Goal: Transaction & Acquisition: Download file/media

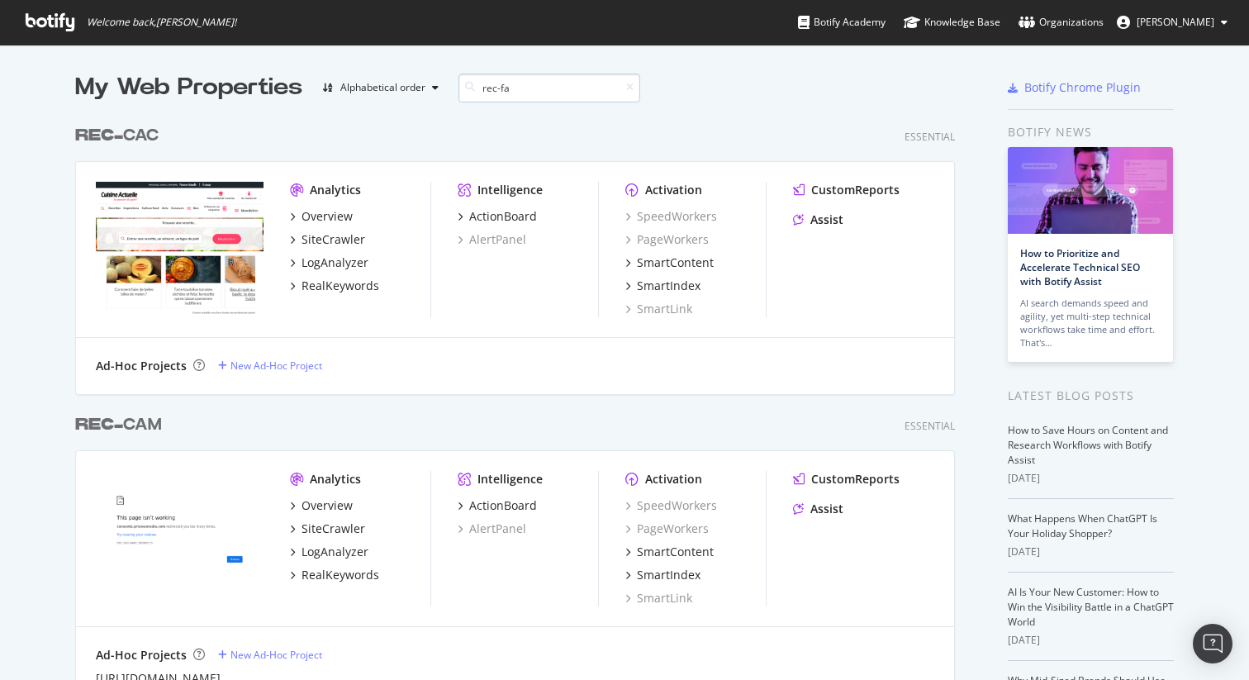
scroll to position [346, 881]
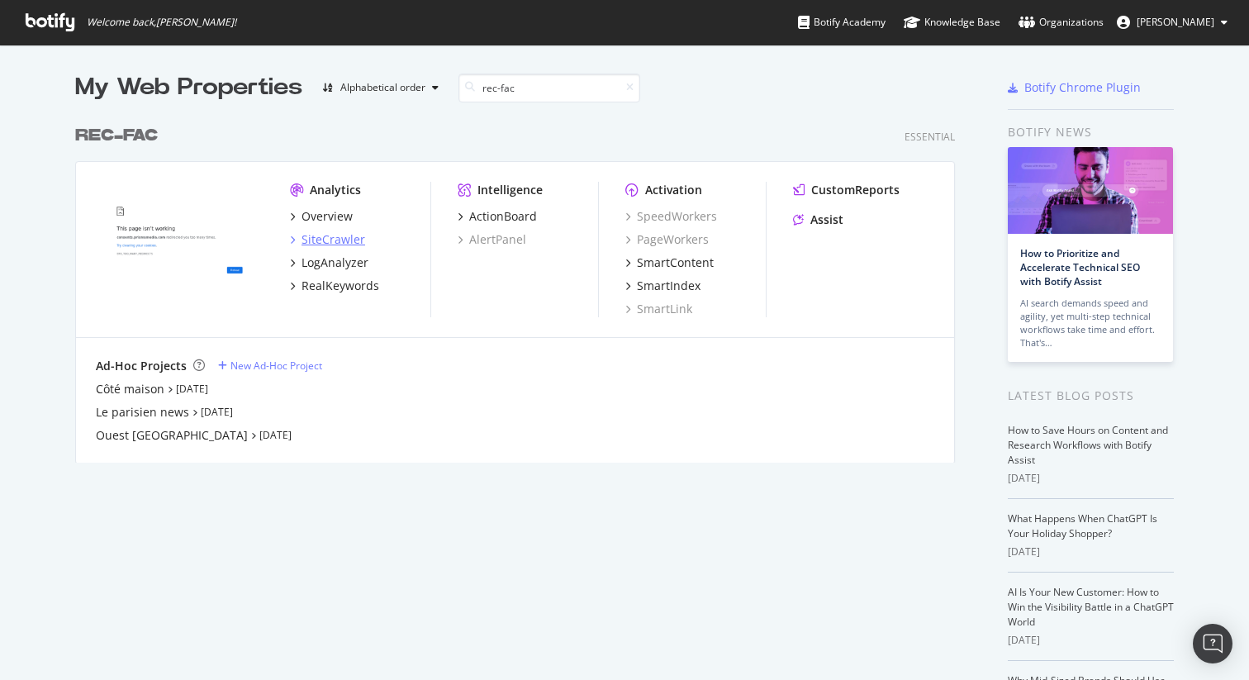
type input "rec-fac"
click at [325, 242] on div "SiteCrawler" at bounding box center [334, 239] width 64 height 17
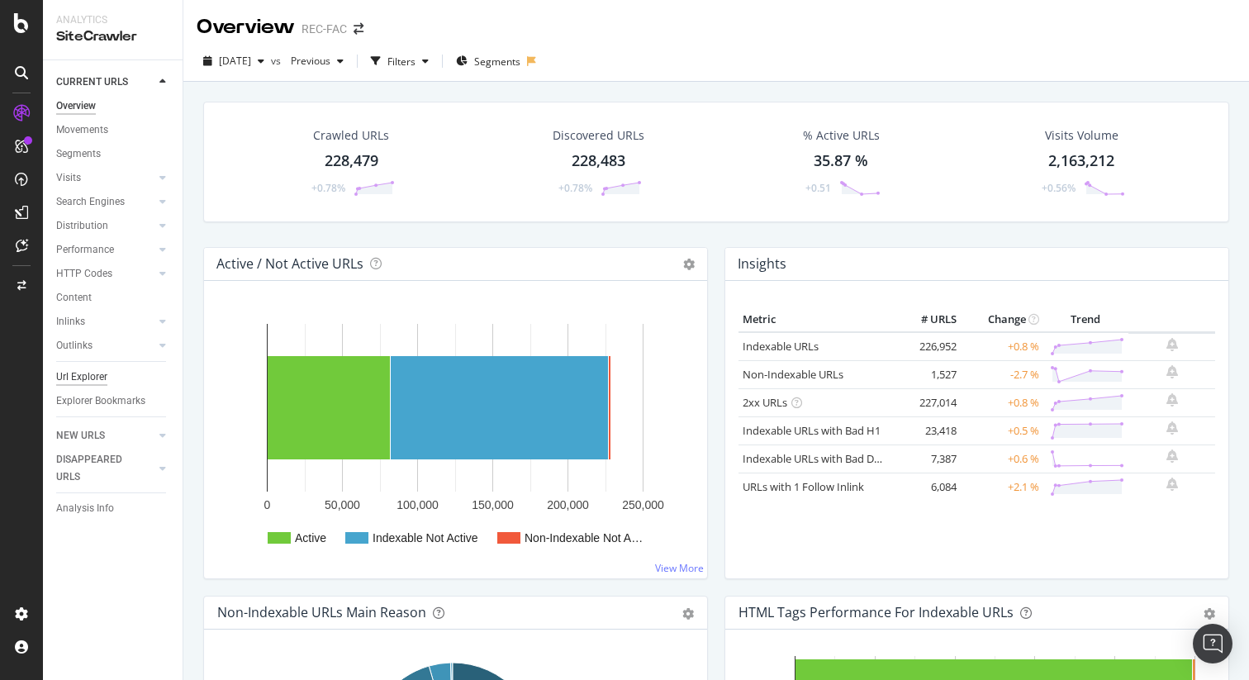
click at [84, 376] on div "Url Explorer" at bounding box center [81, 376] width 51 height 17
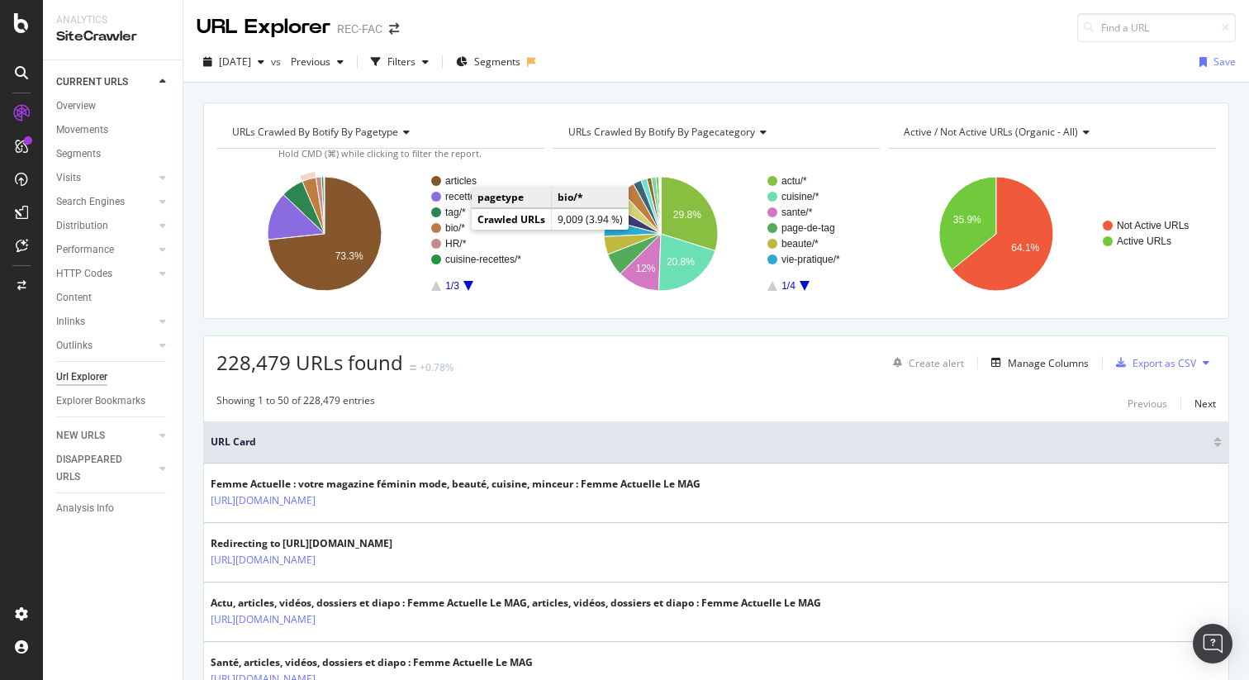
click at [449, 226] on text "bio/*" at bounding box center [455, 228] width 20 height 12
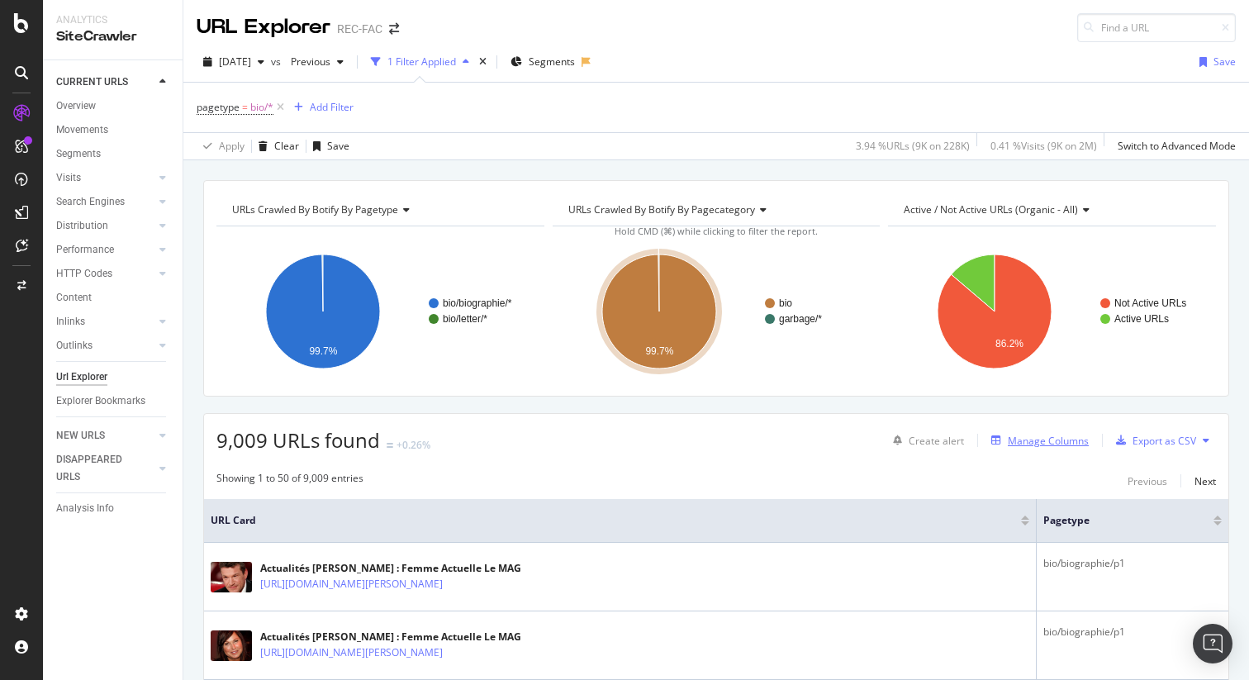
click at [1017, 444] on div "Manage Columns" at bounding box center [1048, 441] width 81 height 14
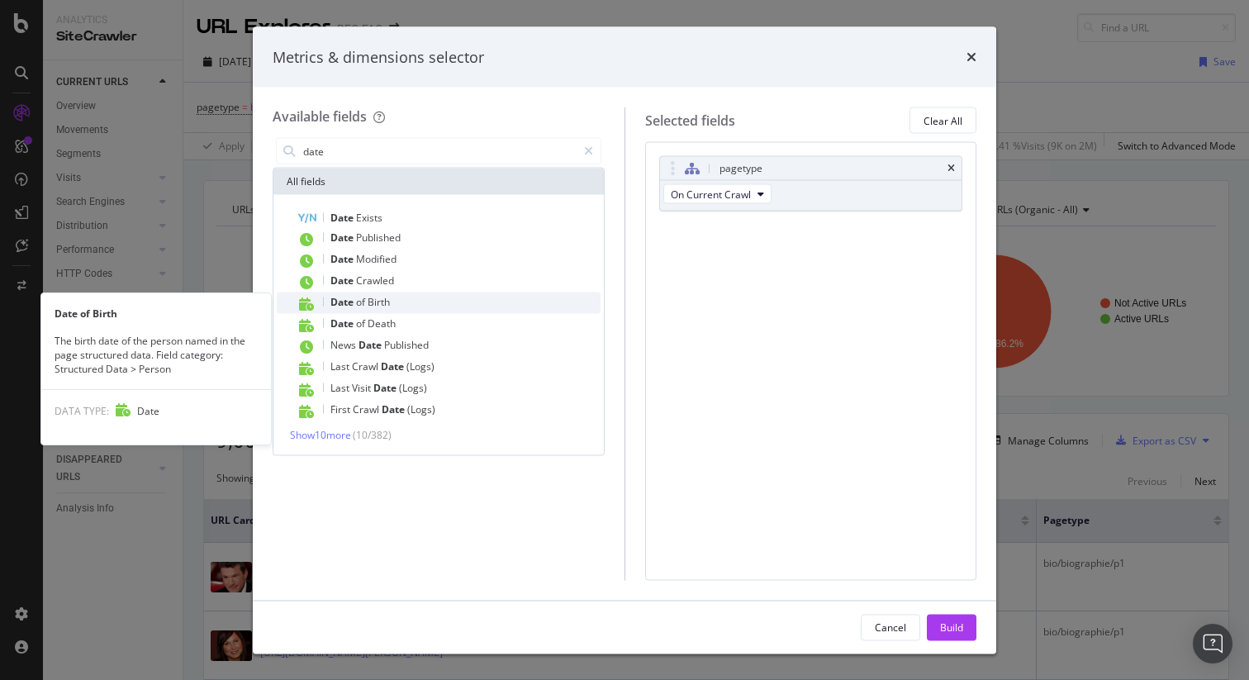
type input "date"
click at [433, 304] on div "Date of Birth" at bounding box center [449, 302] width 304 height 21
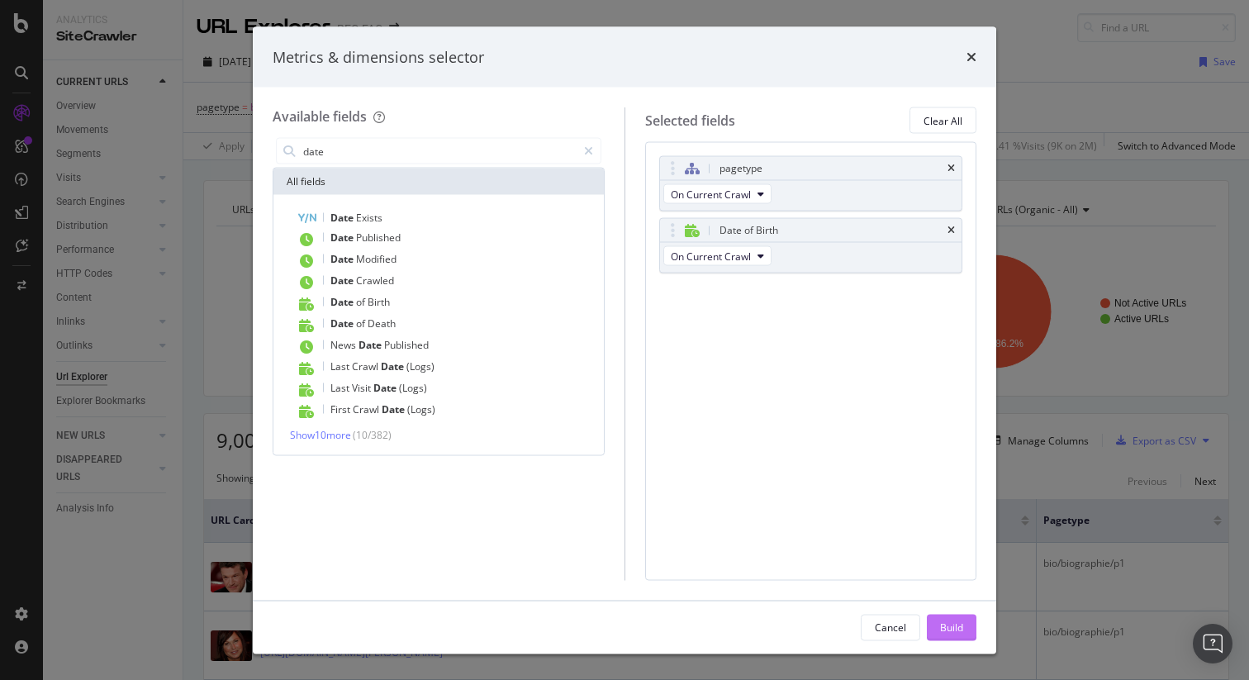
click at [957, 622] on div "Build" at bounding box center [951, 627] width 23 height 14
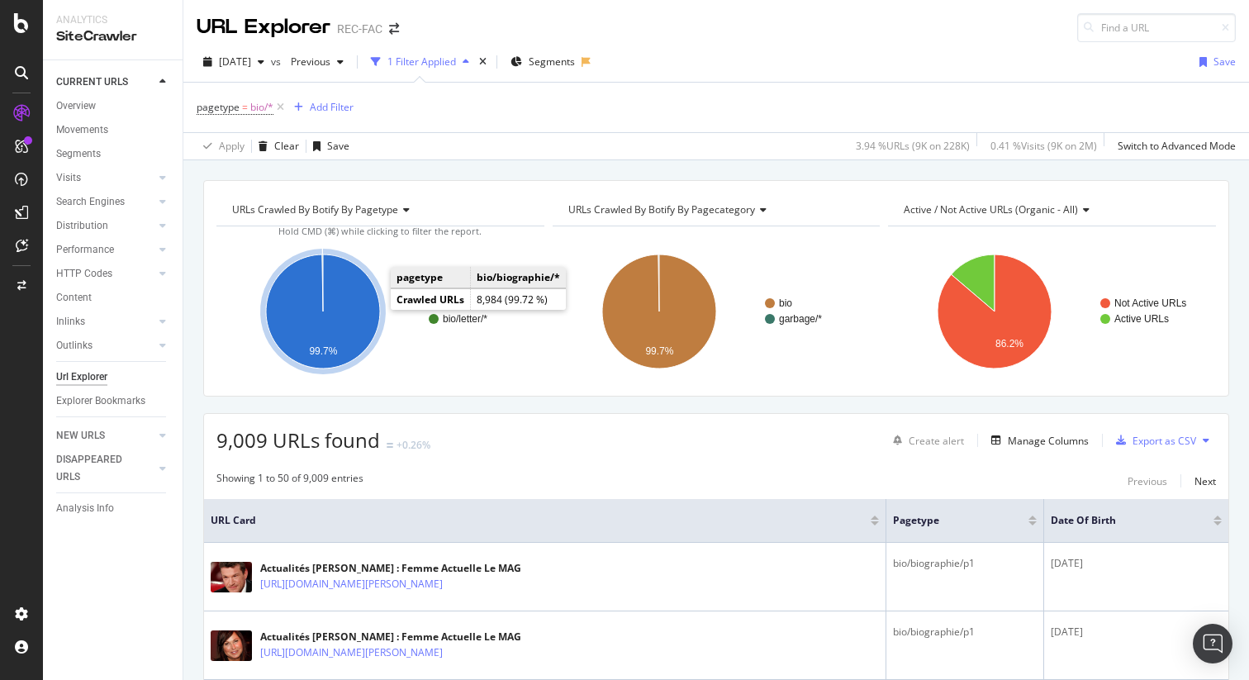
click at [363, 306] on icon "A chart." at bounding box center [323, 311] width 114 height 114
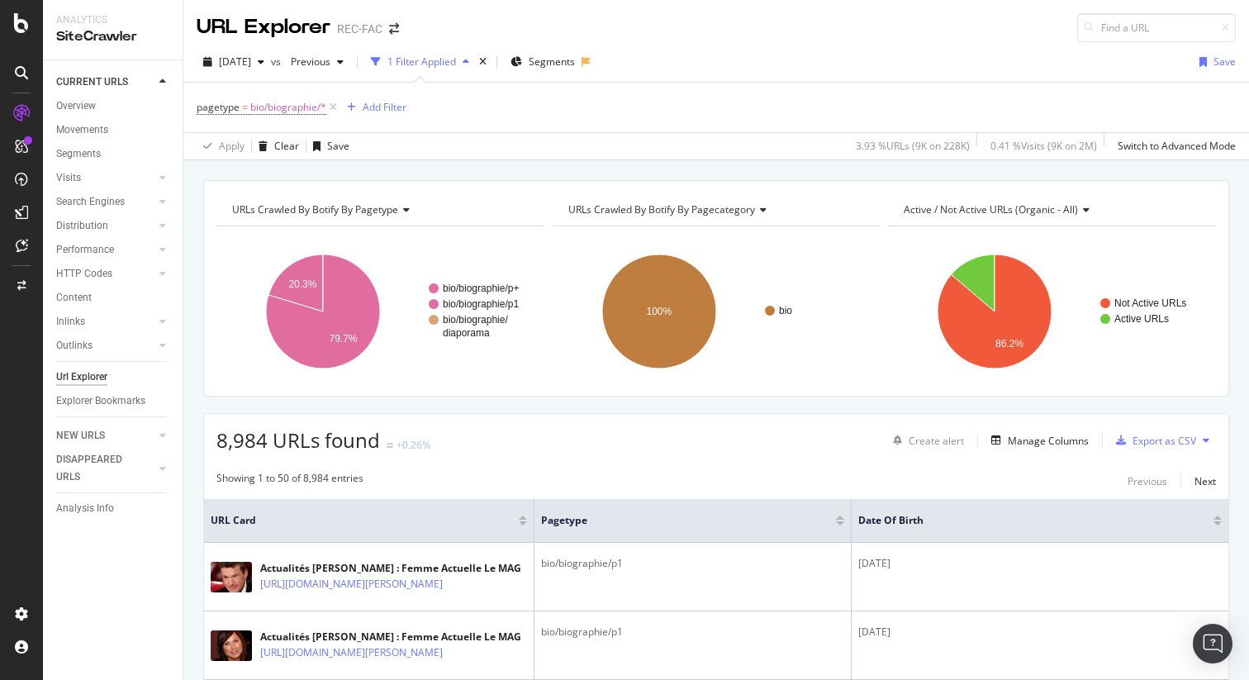
click at [1196, 444] on button at bounding box center [1206, 440] width 20 height 26
click at [1208, 428] on div "8,984 URLs found +0.26% Create alert Manage Columns Export as CSV" at bounding box center [716, 434] width 1024 height 40
click at [1164, 442] on div "Export as CSV" at bounding box center [1165, 441] width 64 height 14
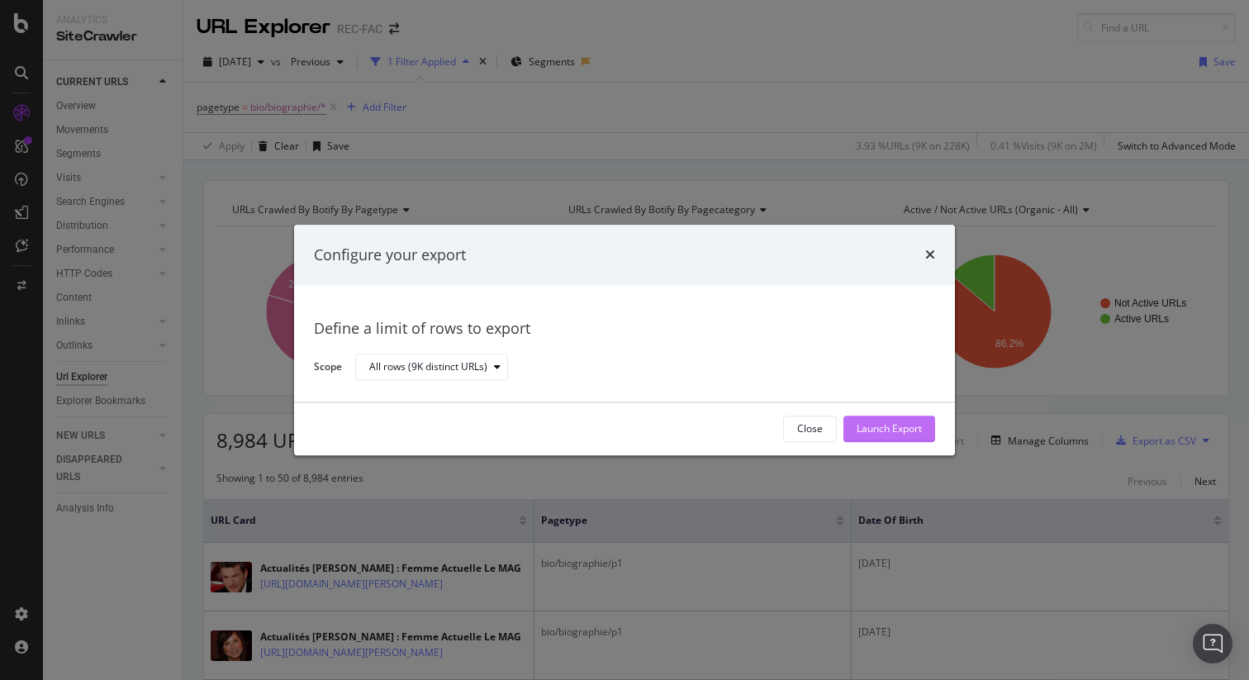
click at [870, 425] on div "Launch Export" at bounding box center [889, 429] width 65 height 14
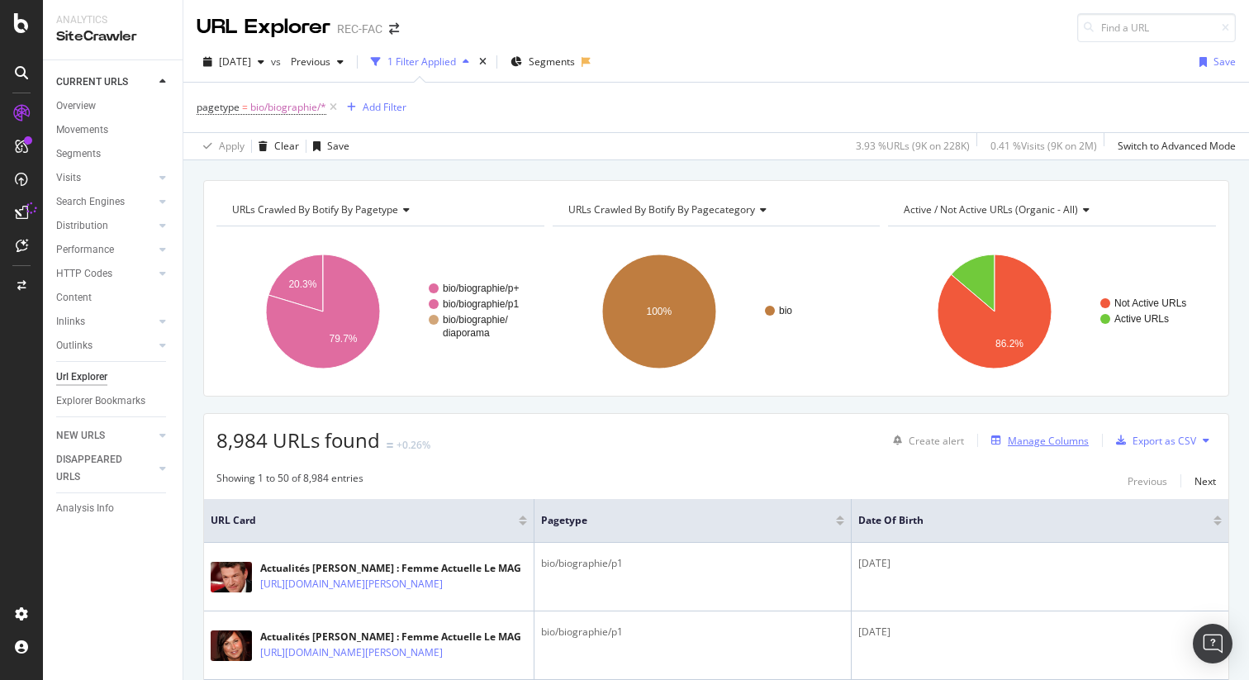
click at [1062, 439] on div "Manage Columns" at bounding box center [1048, 441] width 81 height 14
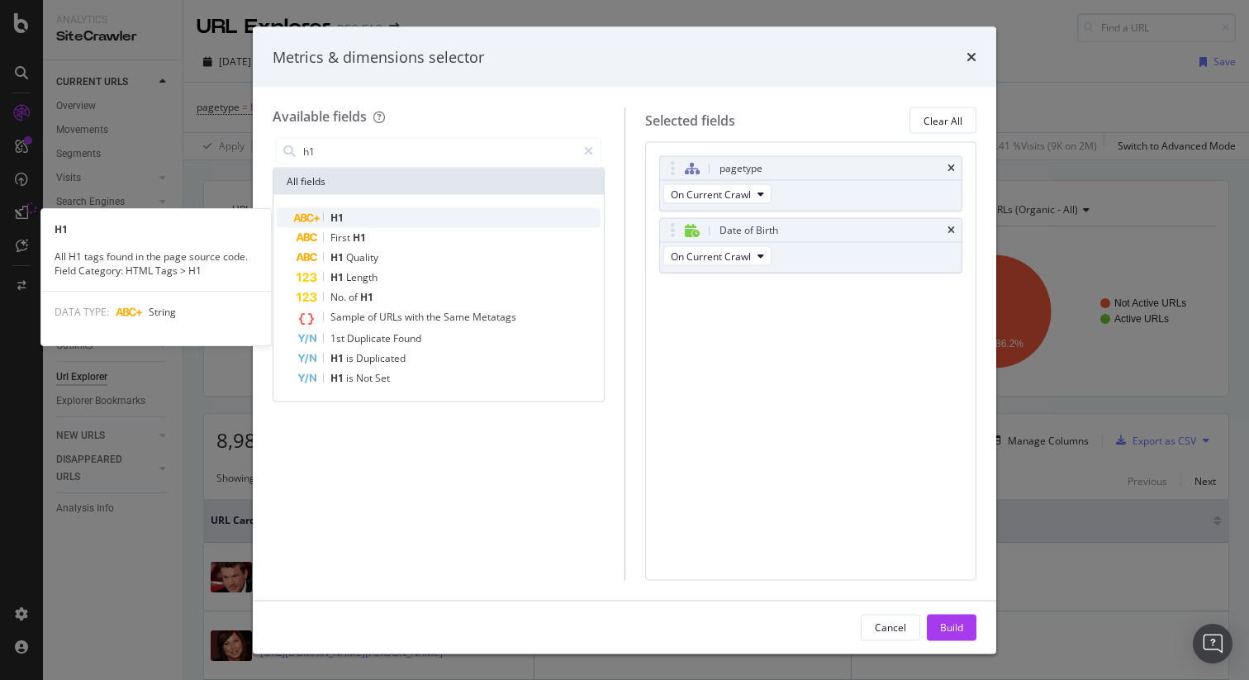
type input "h1"
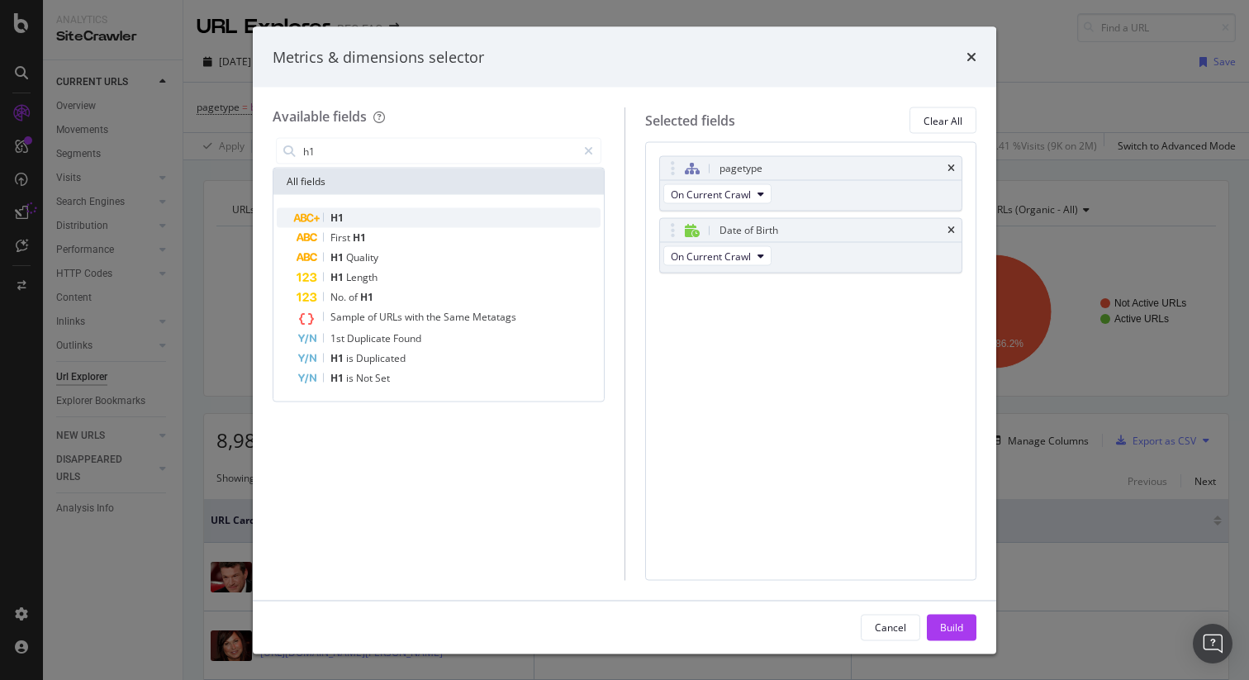
click at [413, 217] on div "H1" at bounding box center [449, 218] width 304 height 20
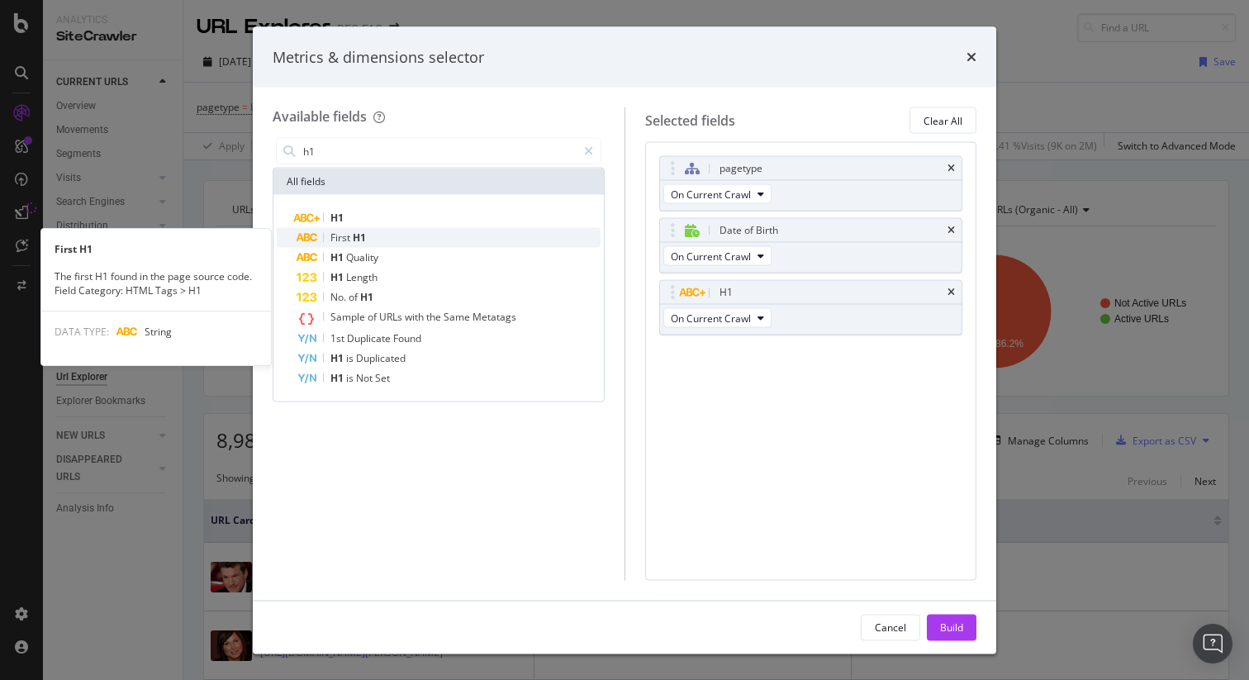
click at [411, 230] on div "First H1" at bounding box center [449, 238] width 304 height 20
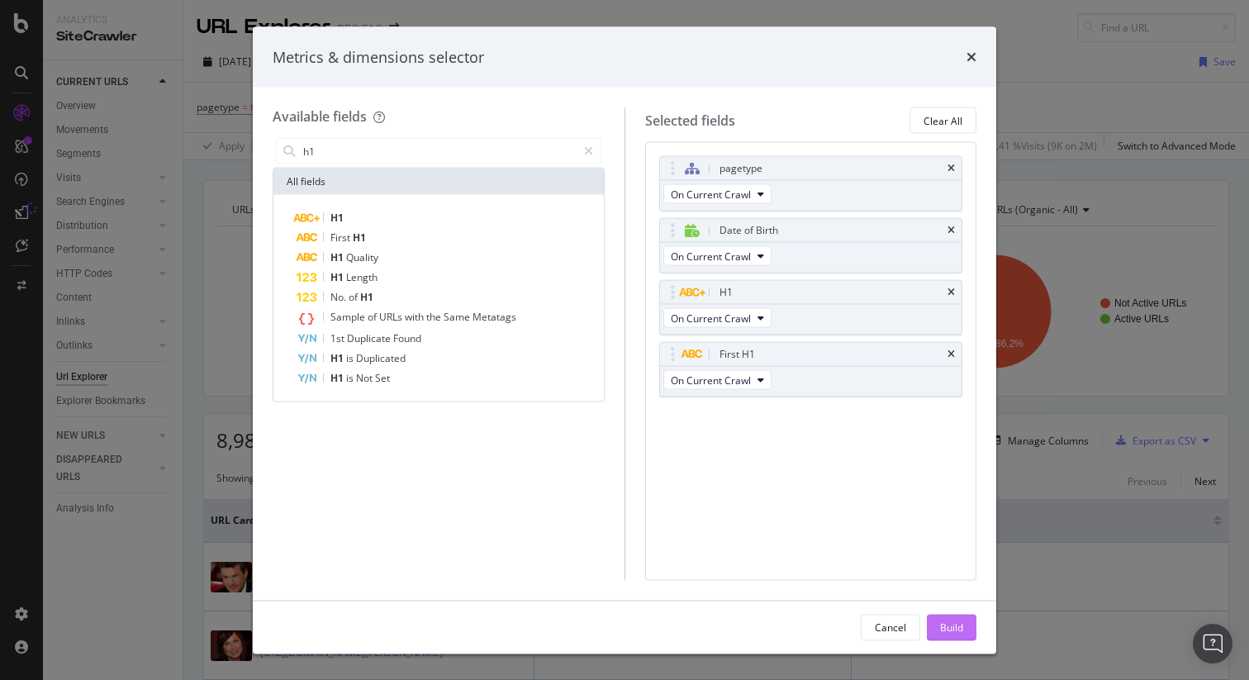
click at [969, 628] on button "Build" at bounding box center [952, 627] width 50 height 26
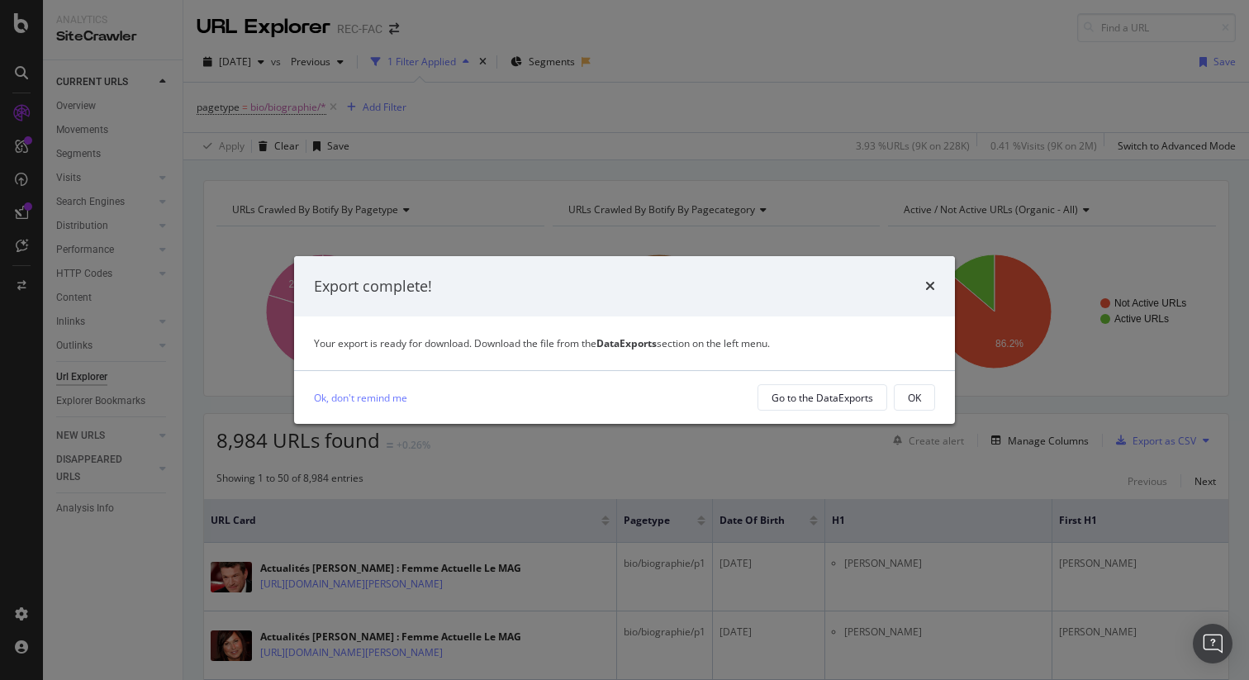
drag, startPoint x: 907, startPoint y: 391, endPoint x: 1044, endPoint y: 407, distance: 138.1
click at [910, 391] on div "OK" at bounding box center [914, 398] width 13 height 14
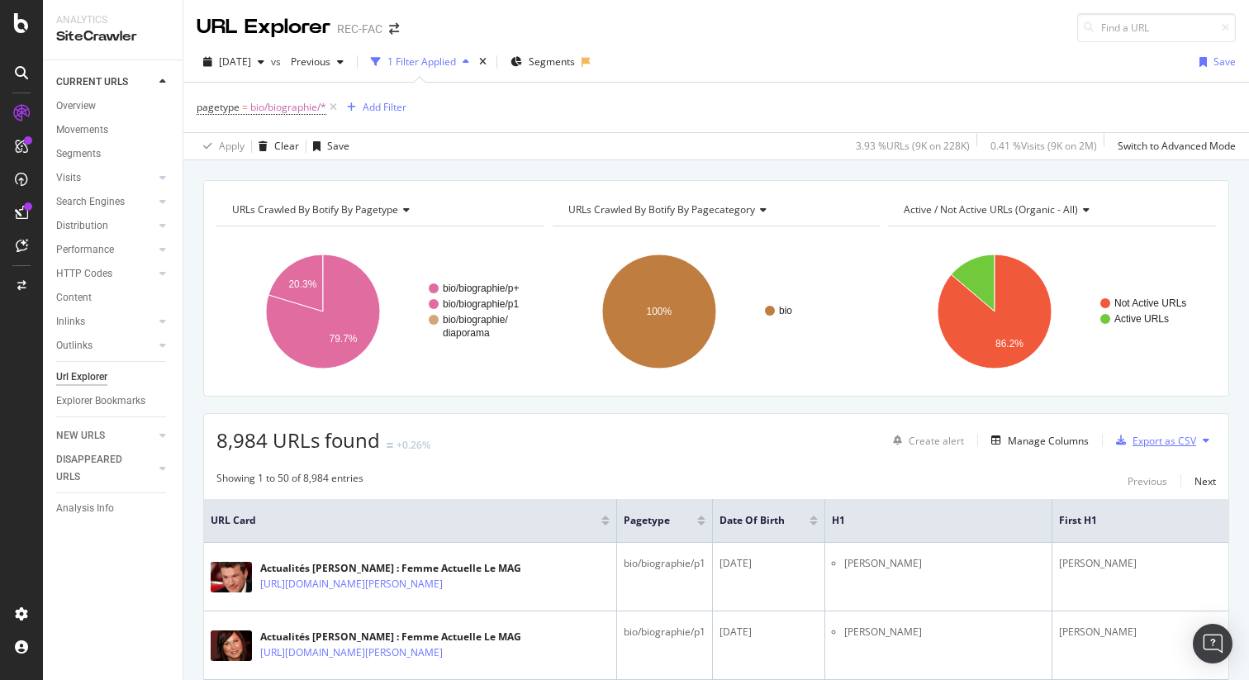
click at [1133, 435] on div "Export as CSV" at bounding box center [1165, 441] width 64 height 14
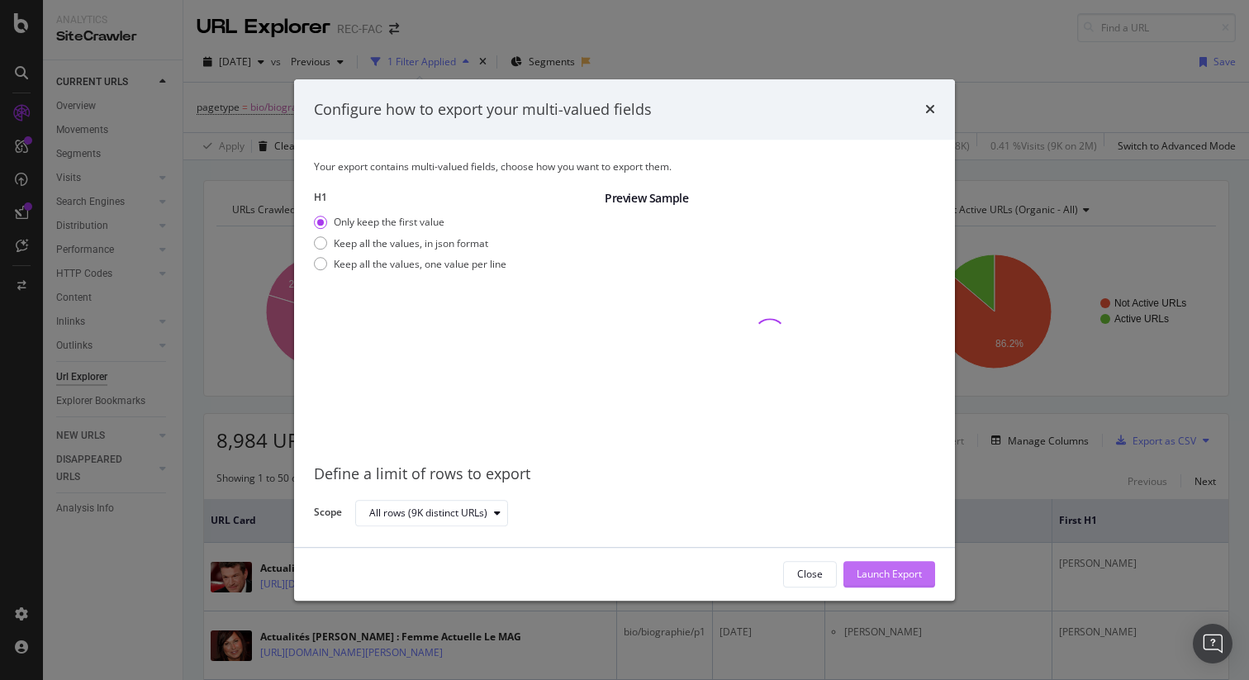
click at [881, 580] on div "Launch Export" at bounding box center [889, 575] width 65 height 14
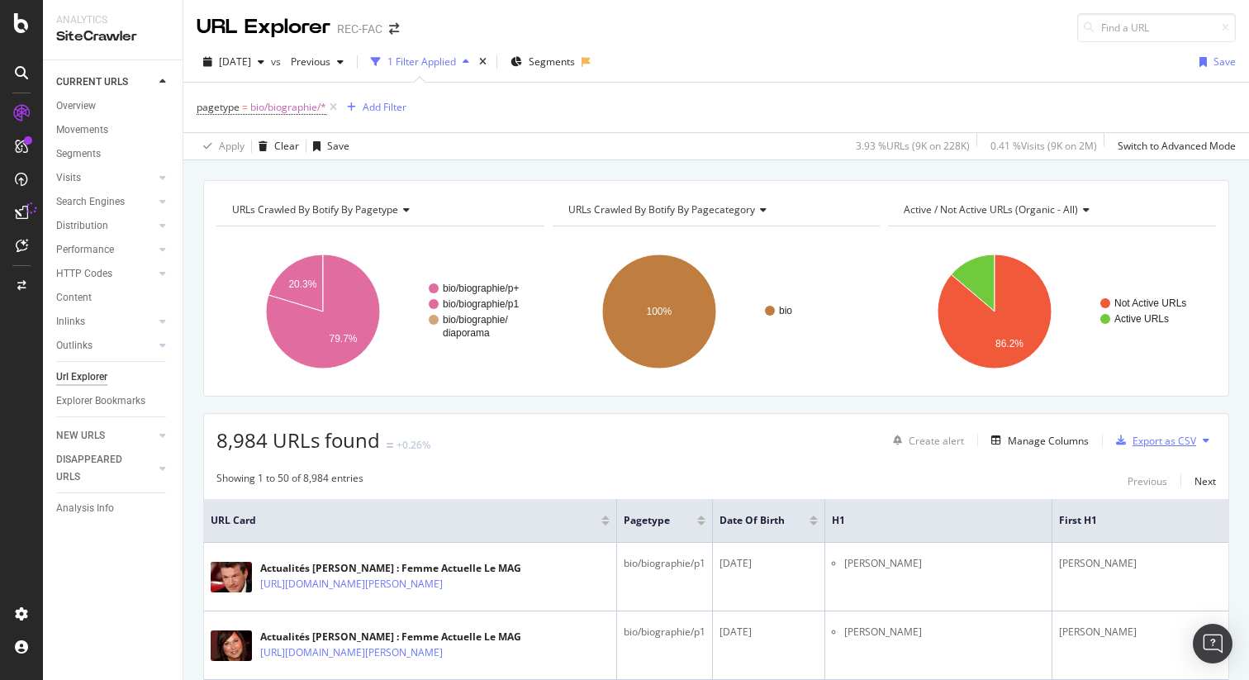
click at [1152, 441] on div "Export as CSV" at bounding box center [1165, 441] width 64 height 14
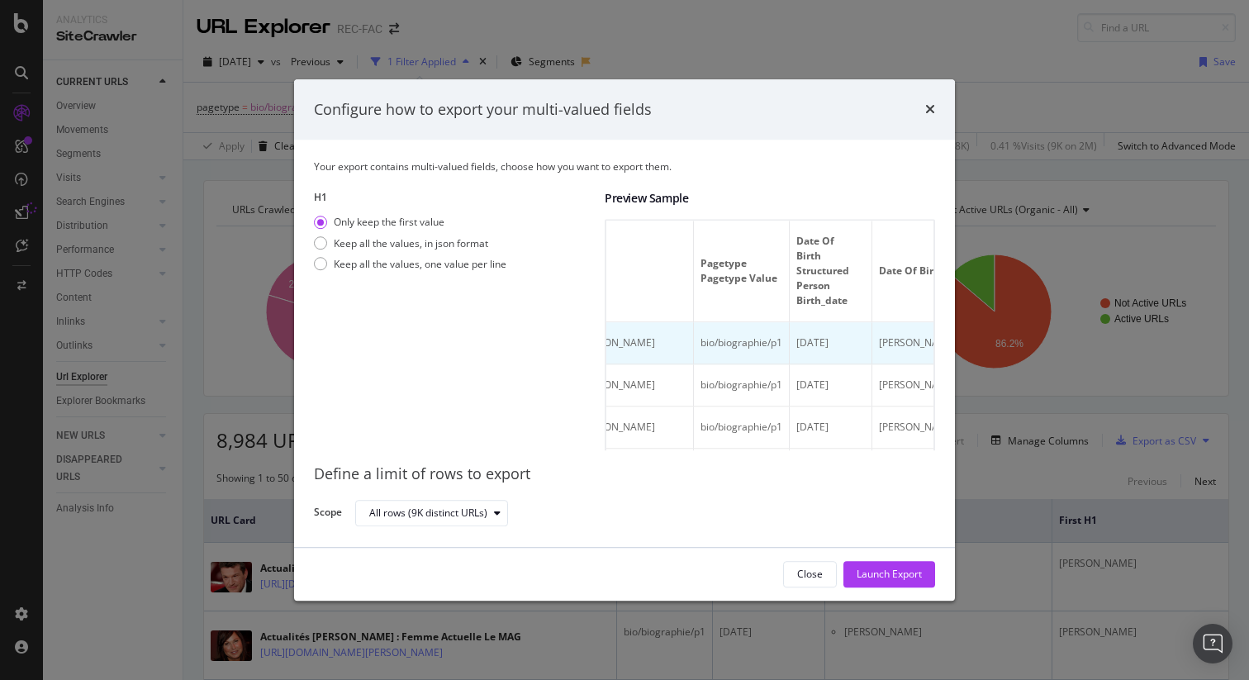
scroll to position [0, 539]
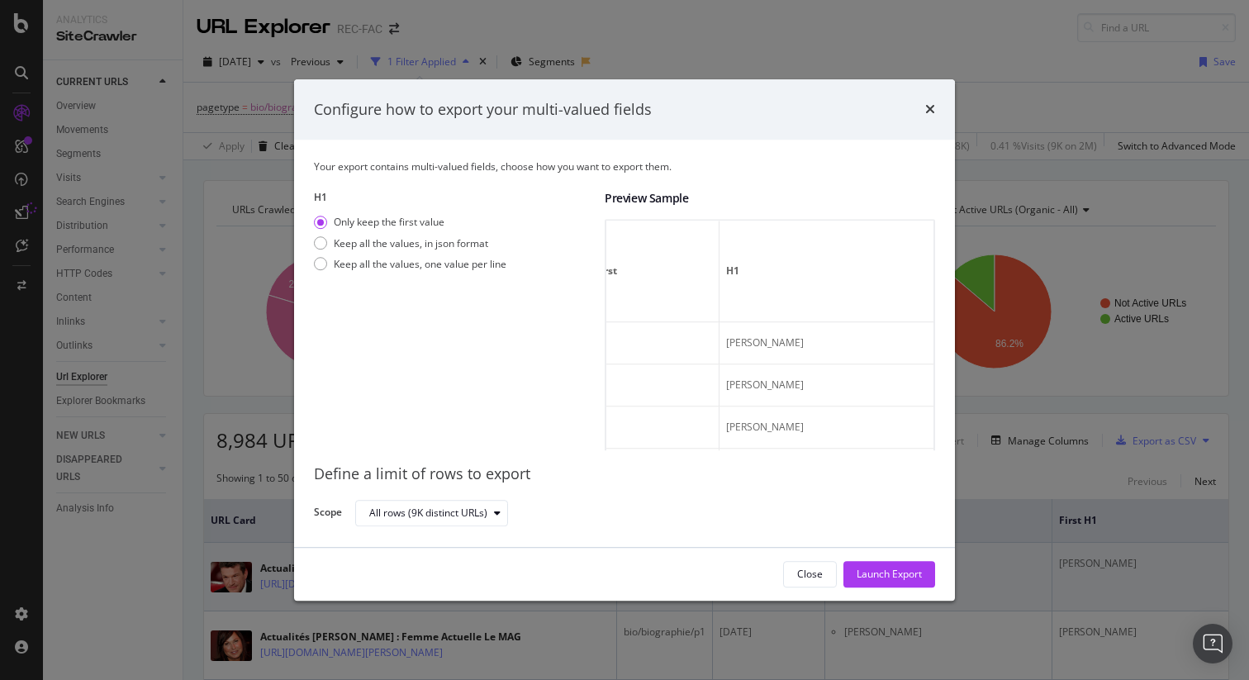
click at [871, 570] on div "Launch Export" at bounding box center [889, 575] width 65 height 14
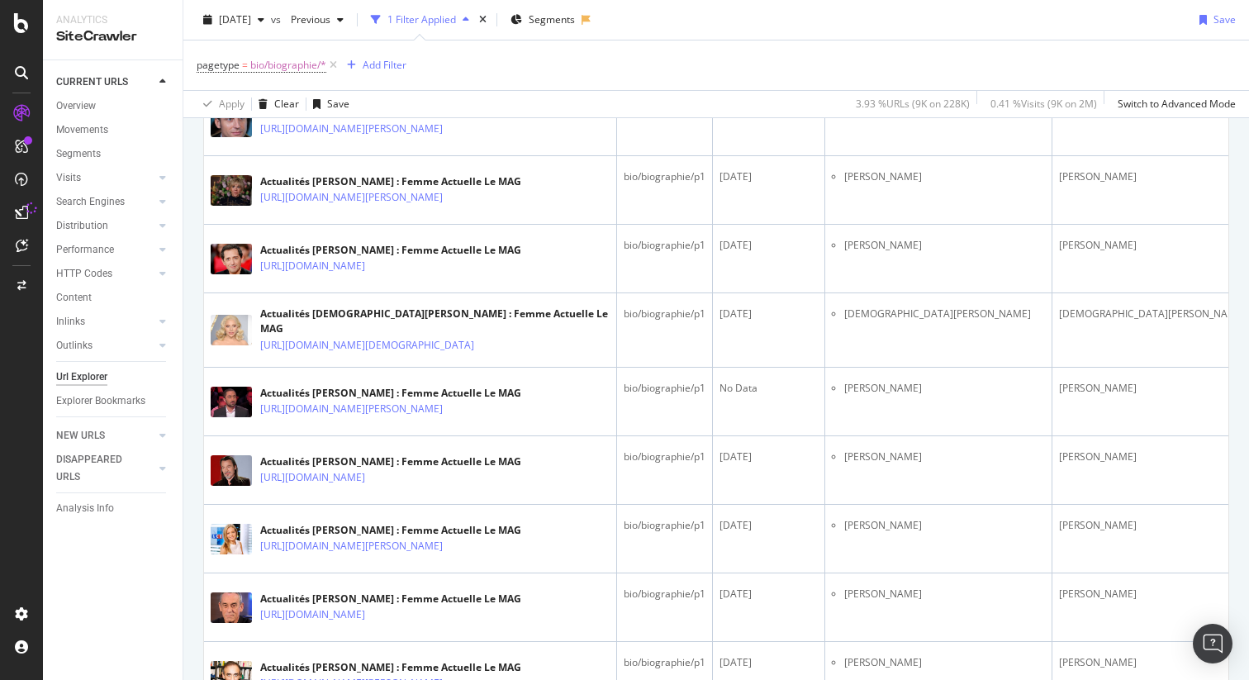
scroll to position [0, 0]
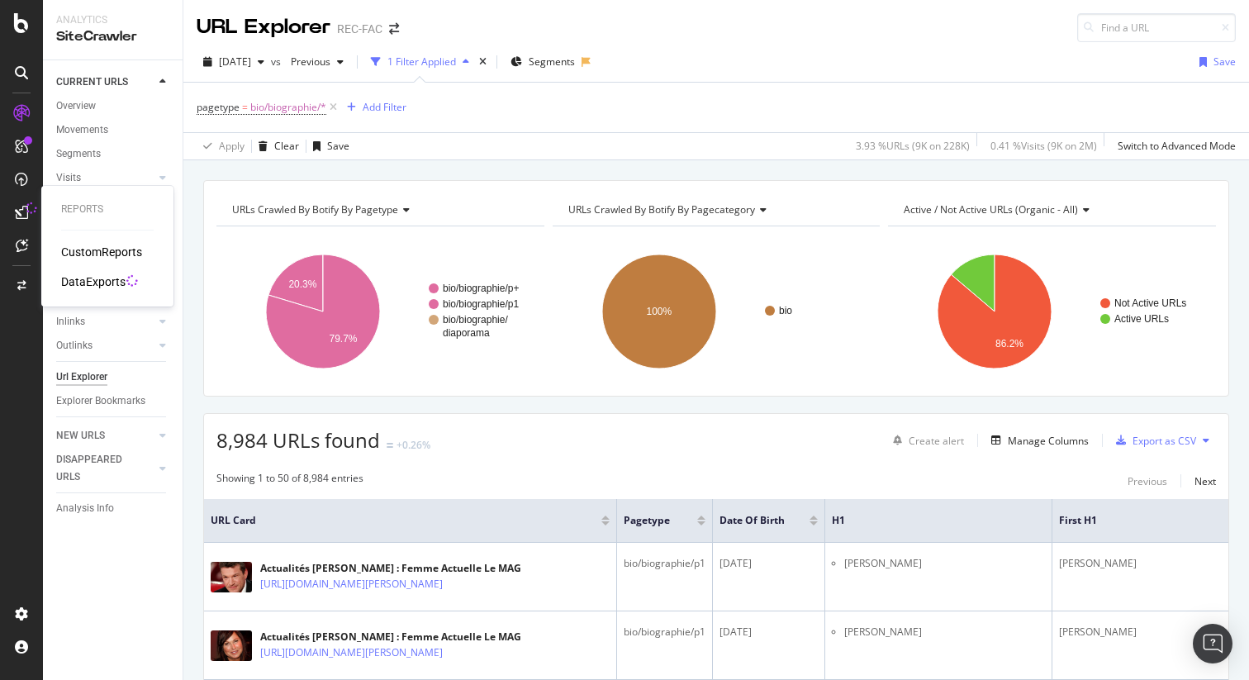
click at [83, 282] on div "DataExports" at bounding box center [93, 281] width 64 height 17
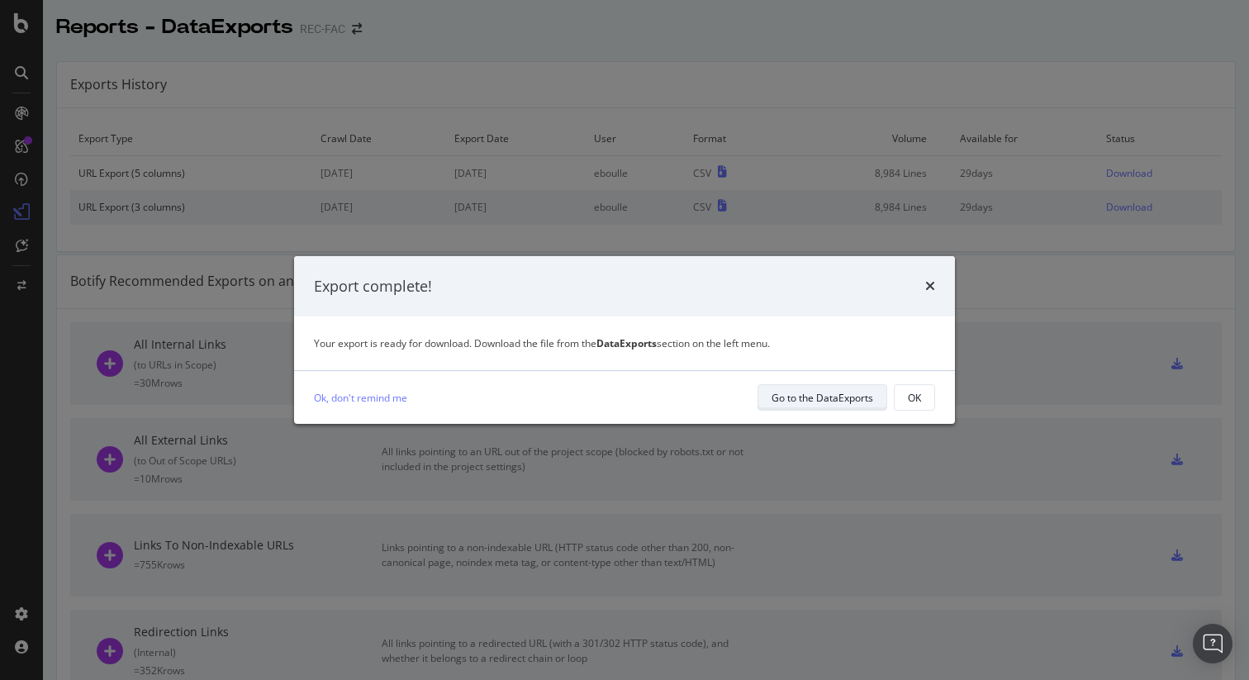
click at [848, 406] on div "Go to the DataExports" at bounding box center [823, 397] width 102 height 23
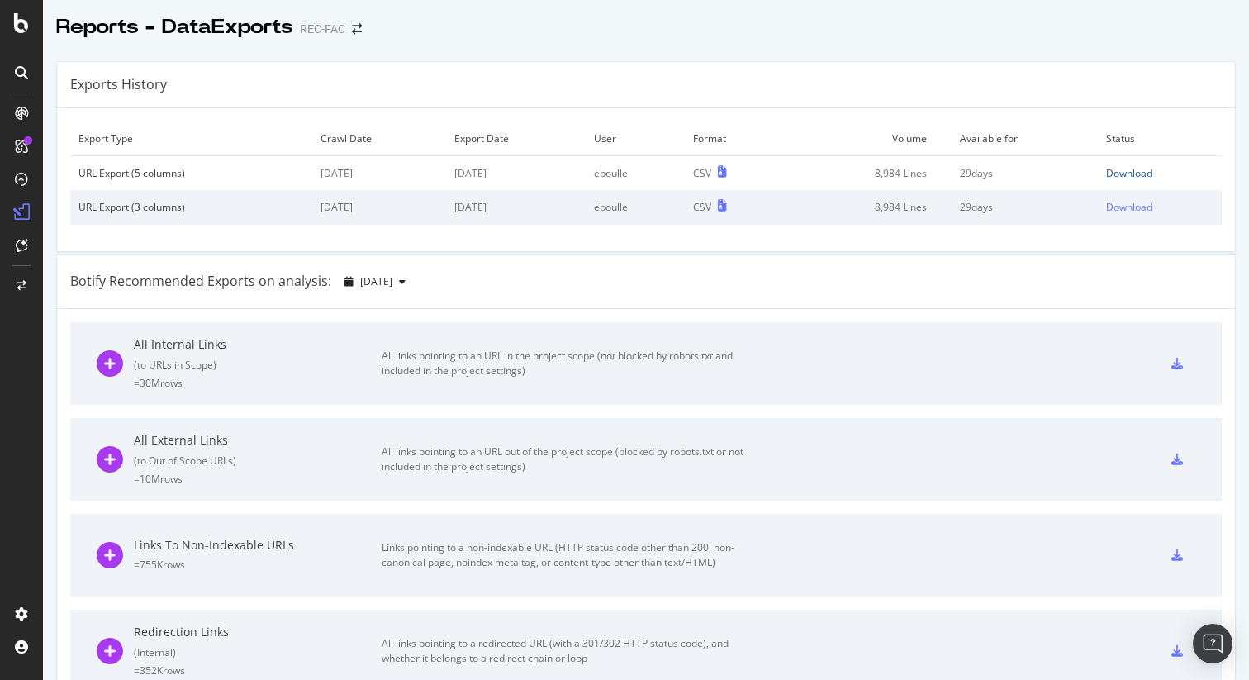
click at [1110, 169] on div "Download" at bounding box center [1129, 173] width 46 height 14
